Goal: Task Accomplishment & Management: Understand process/instructions

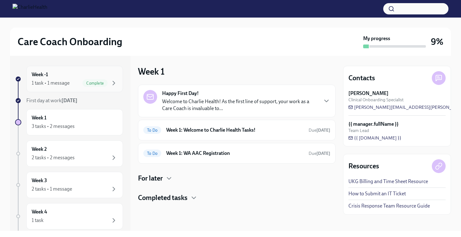
click at [97, 82] on span "Complete" at bounding box center [94, 83] width 25 height 5
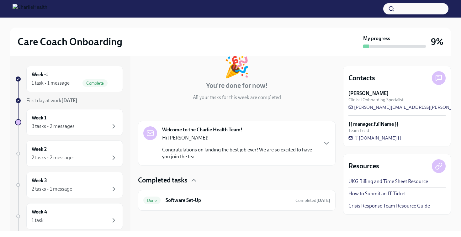
scroll to position [37, 0]
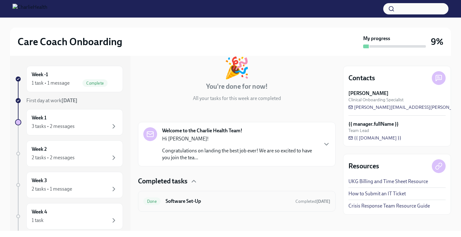
click at [219, 205] on div "Done Software Set-Up Completed 3 days ago" at bounding box center [236, 201] width 187 height 10
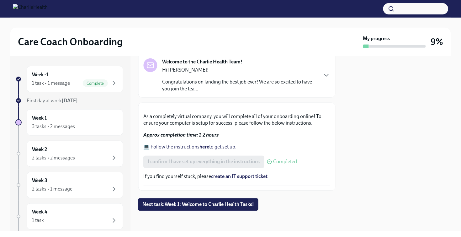
scroll to position [165, 0]
click at [204, 146] on strong "here" at bounding box center [204, 147] width 10 height 6
